Goal: Check status: Check status

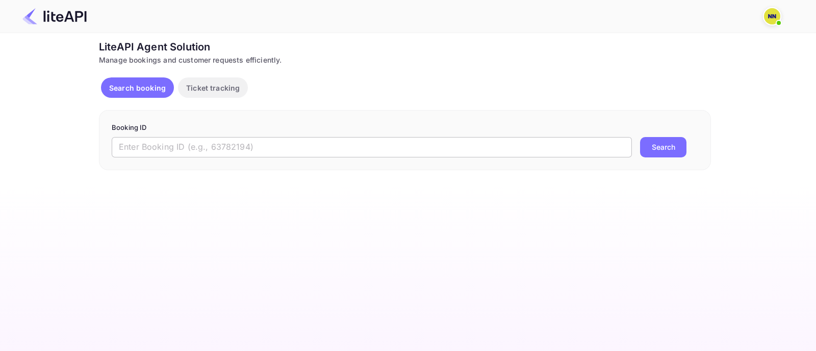
click at [334, 154] on input "text" at bounding box center [372, 147] width 520 height 20
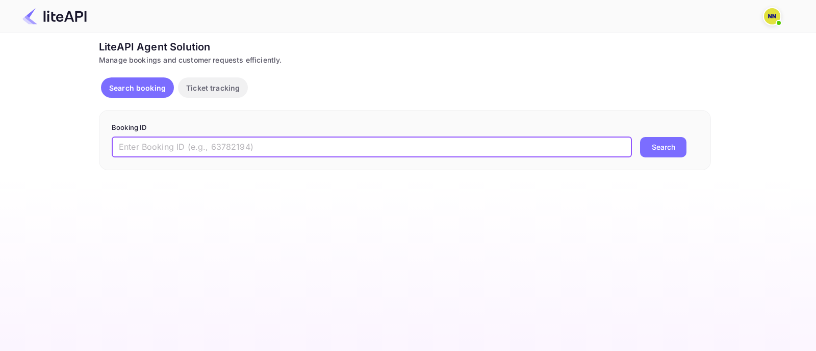
paste input "8894524"
type input "8894524"
click at [653, 146] on button "Search" at bounding box center [663, 147] width 46 height 20
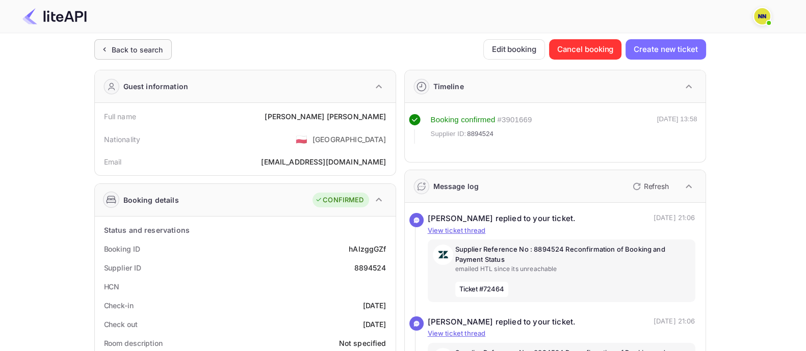
click at [145, 49] on div "Back to search" at bounding box center [138, 49] width 52 height 11
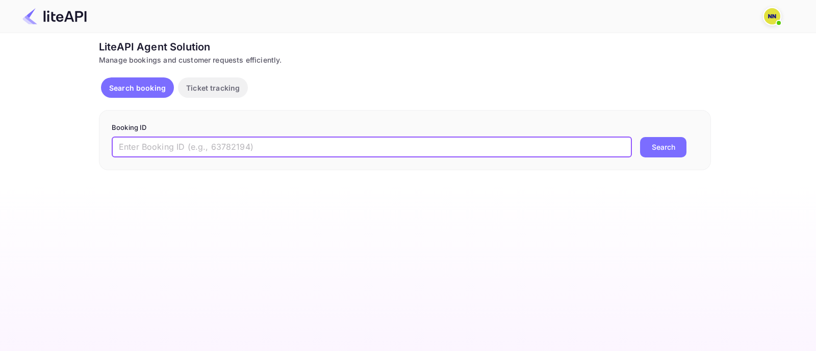
click at [165, 146] on input "text" at bounding box center [372, 147] width 520 height 20
paste input "8841857"
type input "8841857"
click at [640, 137] on button "Search" at bounding box center [663, 147] width 46 height 20
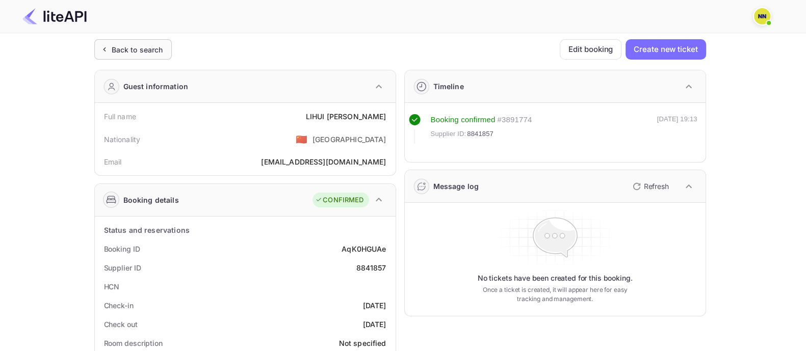
click at [138, 51] on div "Back to search" at bounding box center [138, 49] width 52 height 11
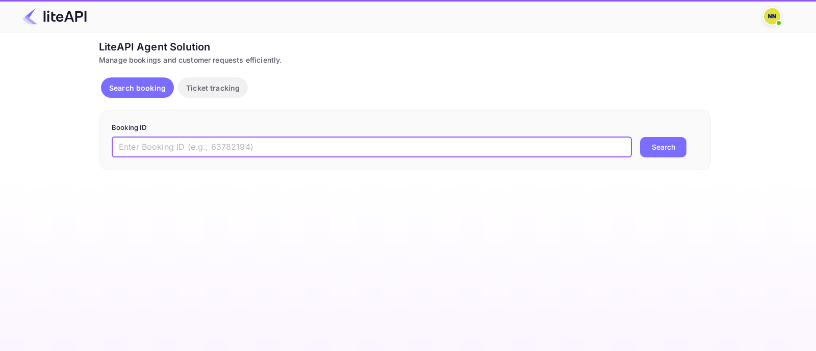
drag, startPoint x: 171, startPoint y: 151, endPoint x: 340, endPoint y: 149, distance: 169.3
click at [175, 151] on input "text" at bounding box center [372, 147] width 520 height 20
paste input "8126451"
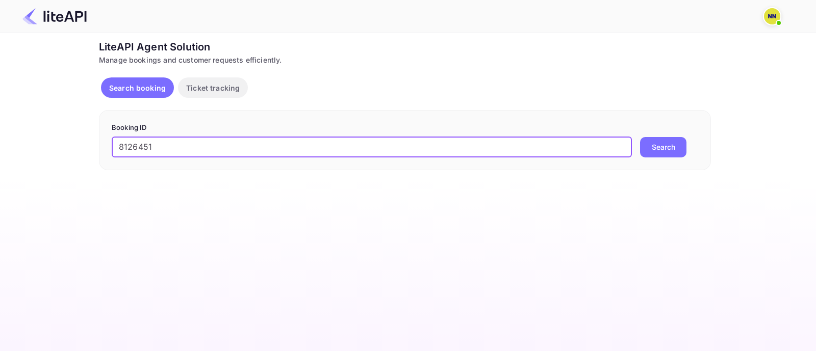
type input "8126451"
click at [663, 144] on button "Search" at bounding box center [663, 147] width 46 height 20
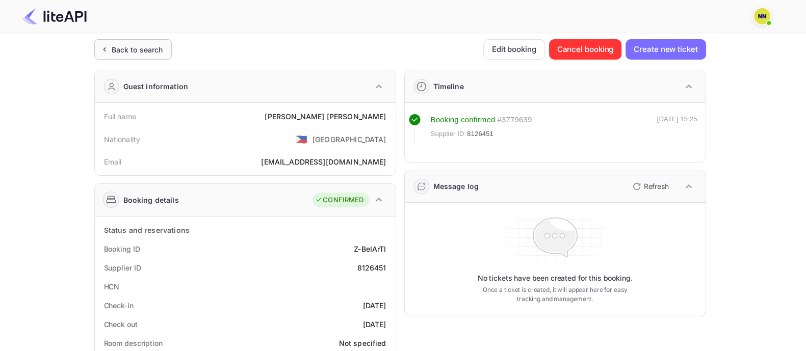
click at [161, 50] on div "Back to search" at bounding box center [138, 49] width 52 height 11
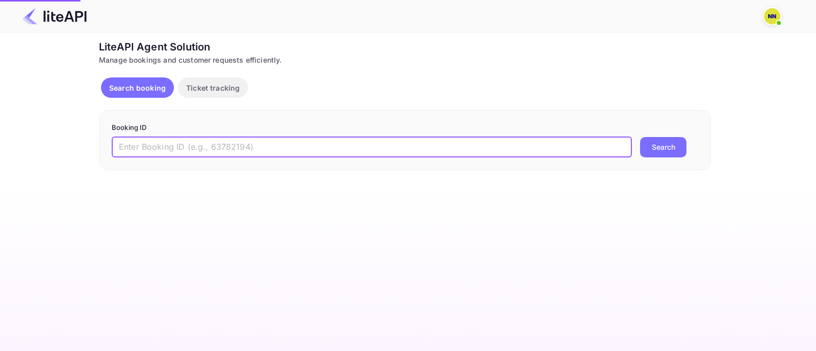
click at [168, 139] on input "text" at bounding box center [372, 147] width 520 height 20
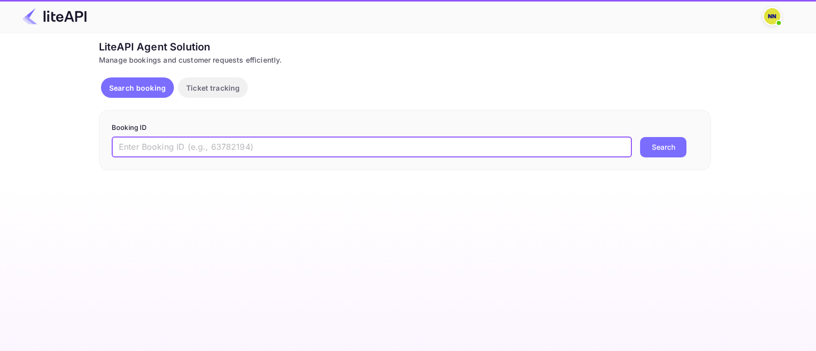
paste input "8912488"
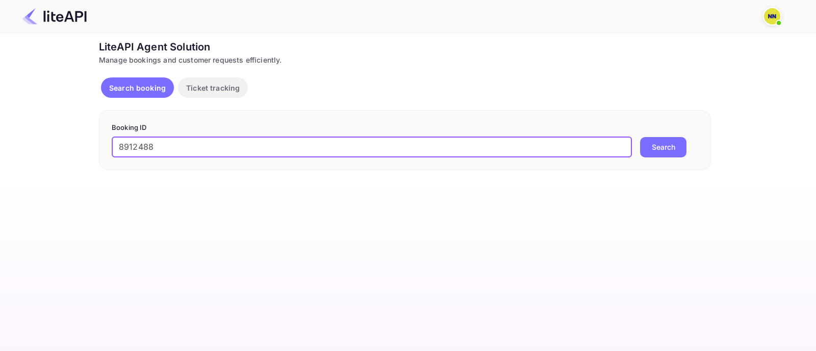
type input "8912488"
click at [674, 147] on button "Search" at bounding box center [663, 147] width 46 height 20
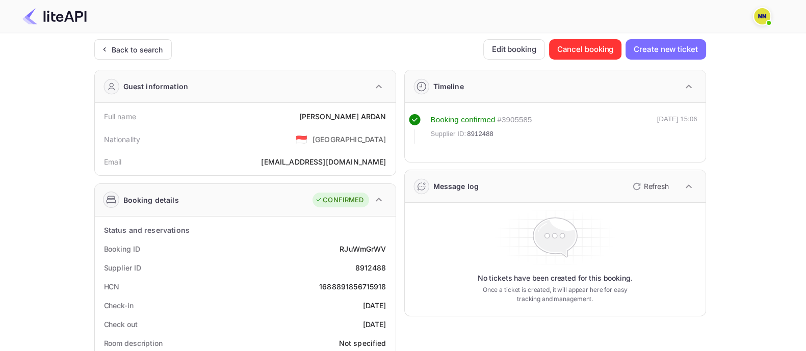
click at [375, 292] on div "HCN 1688891856715918" at bounding box center [245, 286] width 293 height 19
copy div "1688891856715918"
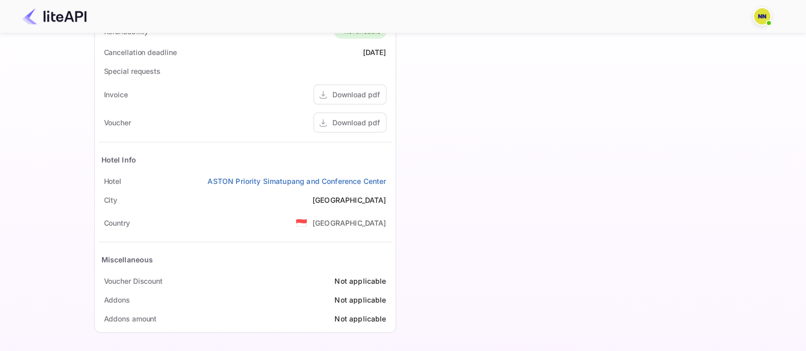
scroll to position [7, 0]
